Goal: Task Accomplishment & Management: Use online tool/utility

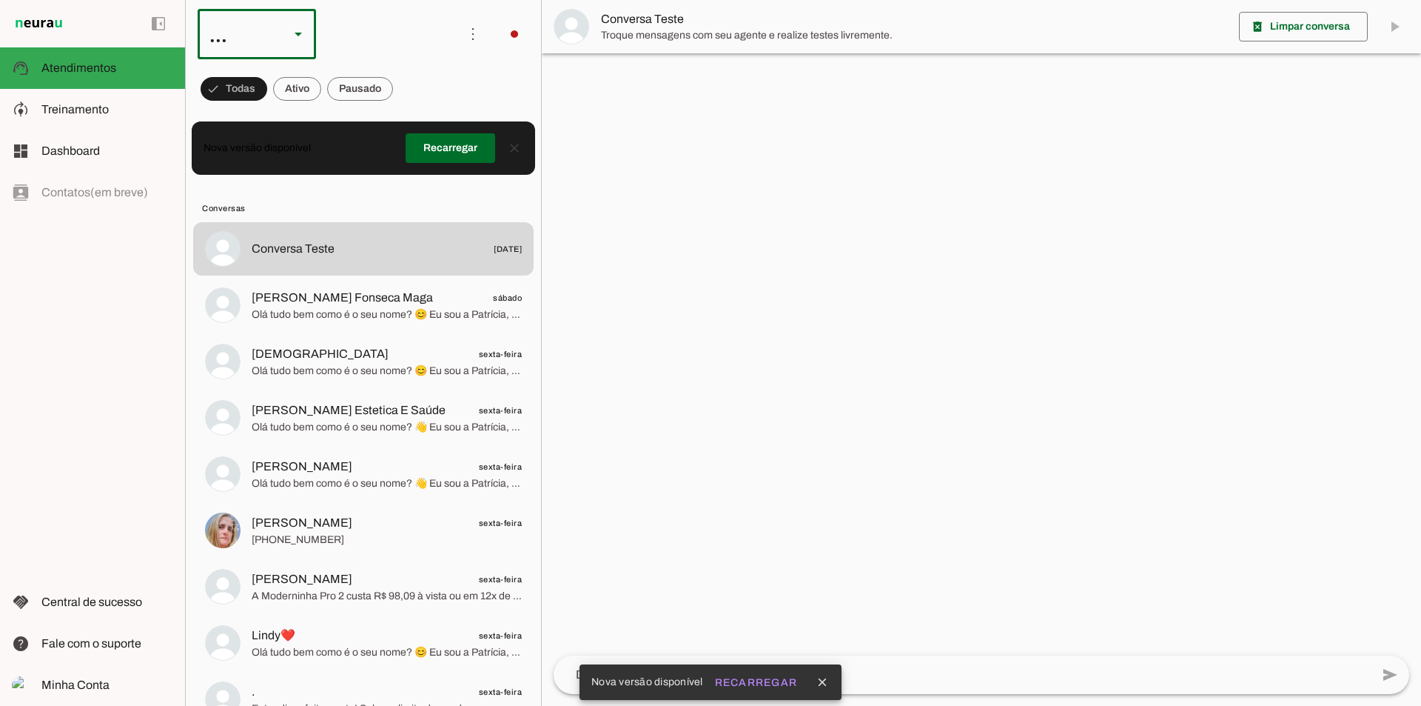
click at [260, 37] on div "..." at bounding box center [238, 34] width 80 height 50
click at [281, 36] on div "..." at bounding box center [257, 34] width 118 height 50
click at [260, 42] on div "Agente 3" at bounding box center [248, 34] width 100 height 50
click at [0, 0] on slot "Agente 1" at bounding box center [0, 0] width 0 height 0
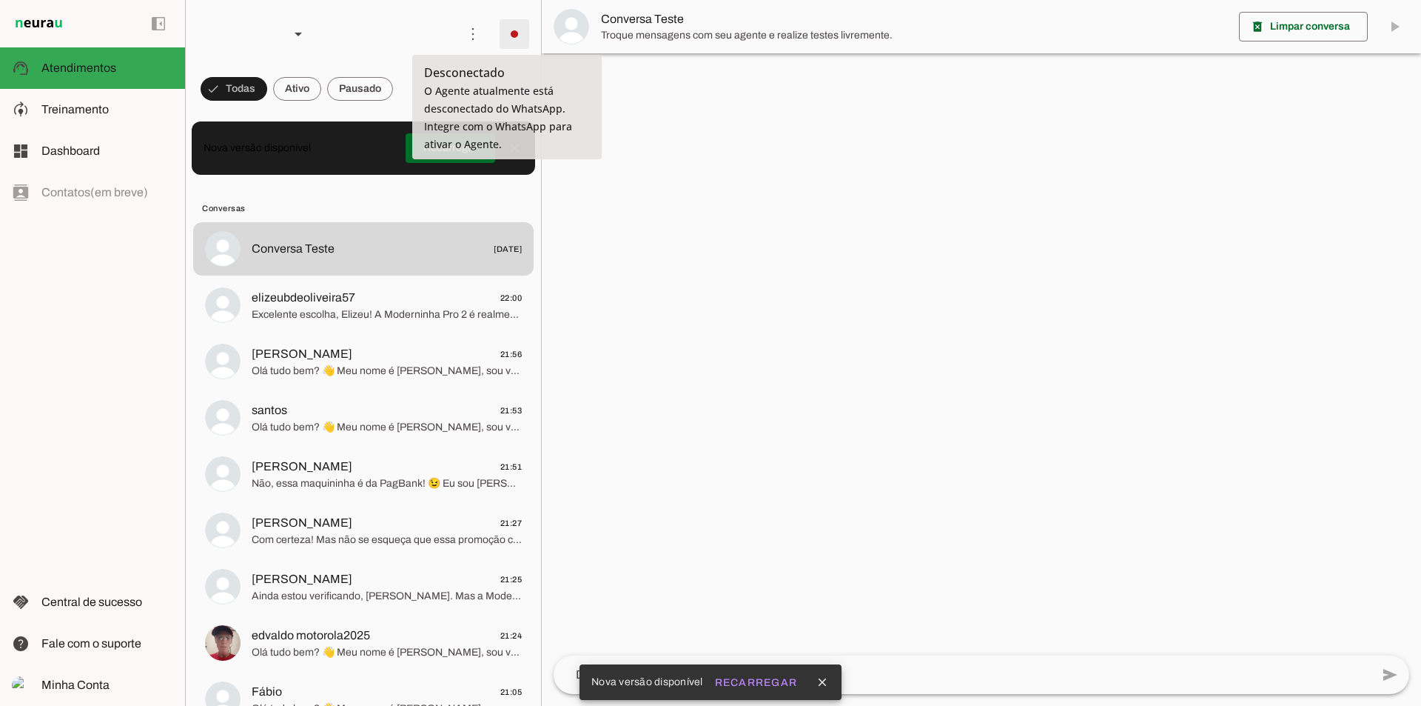
click at [507, 41] on span at bounding box center [515, 34] width 36 height 36
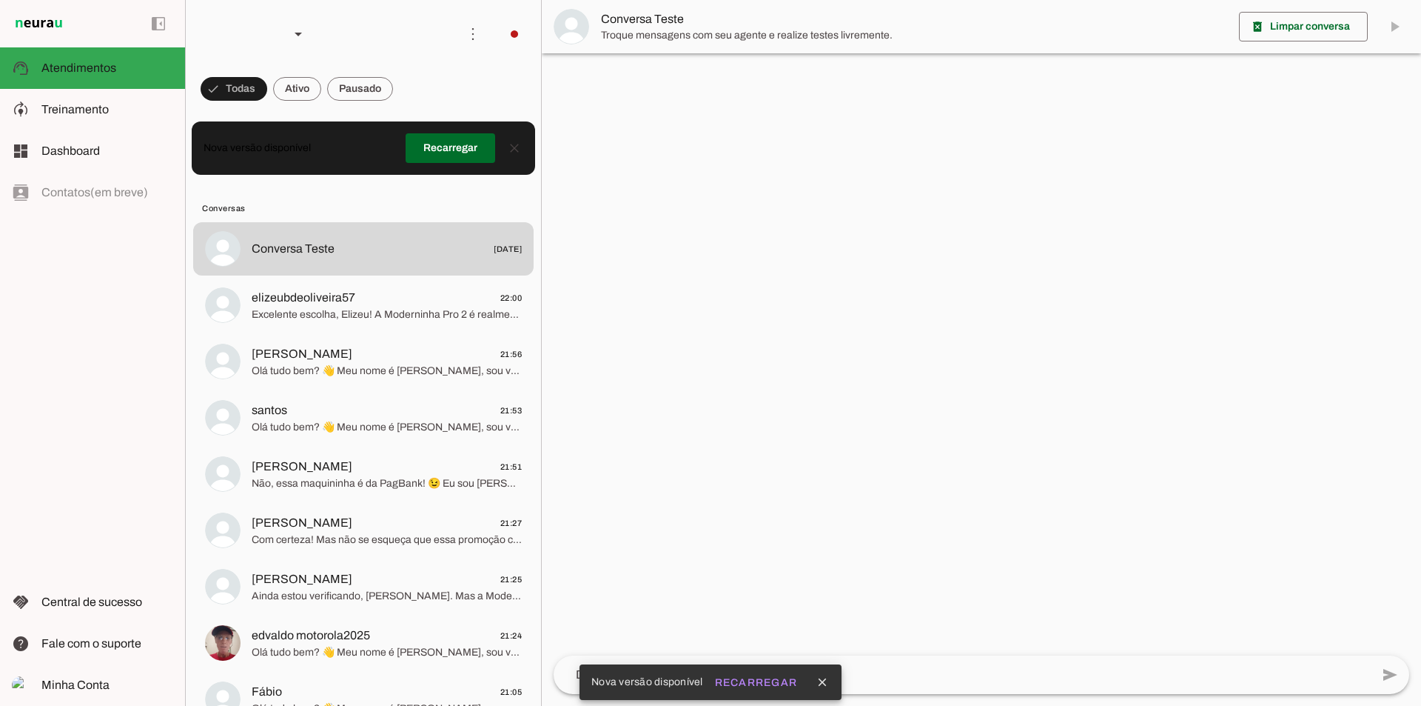
click at [690, 81] on slot at bounding box center [720, 90] width 60 height 53
